Goal: Task Accomplishment & Management: Manage account settings

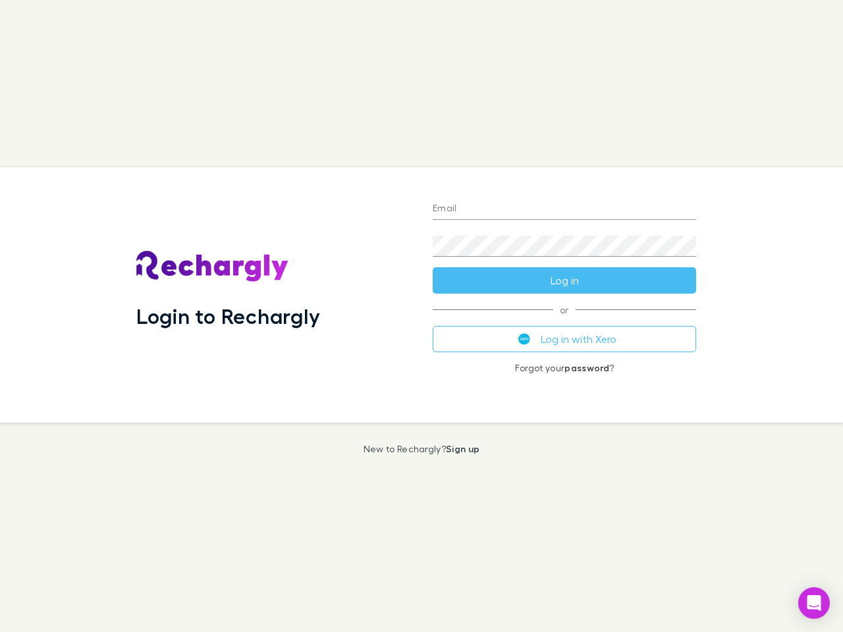
click at [422, 316] on div "Login to Rechargly" at bounding box center [274, 295] width 296 height 256
click at [565, 209] on input "Email" at bounding box center [565, 209] width 264 height 21
click at [565, 281] on button "Log in" at bounding box center [565, 280] width 264 height 26
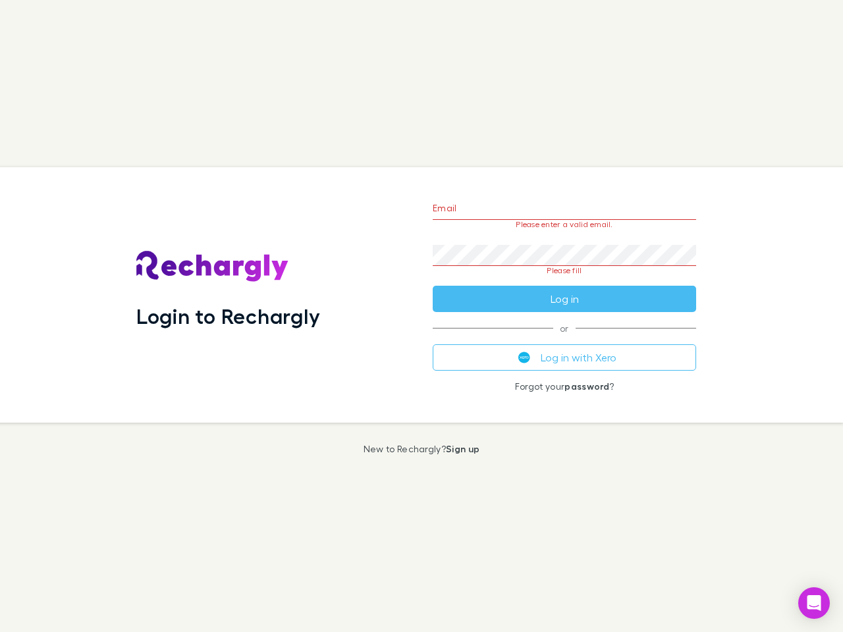
click at [565, 339] on div "Email Please enter a valid email. Password Please fill Log in or Log in with Xe…" at bounding box center [564, 295] width 285 height 256
click at [814, 603] on icon "Open Intercom Messenger" at bounding box center [815, 604] width 14 height 16
